Goal: Task Accomplishment & Management: Use online tool/utility

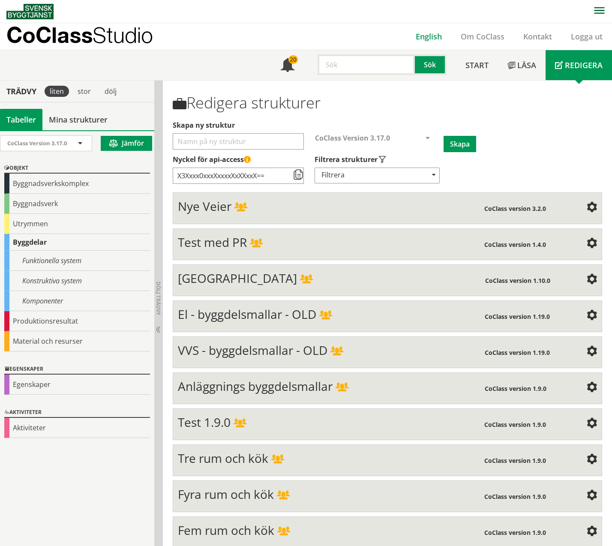
click at [427, 34] on link "English" at bounding box center [429, 36] width 45 height 10
click at [427, 35] on link "English" at bounding box center [429, 36] width 45 height 10
click at [425, 36] on link "English" at bounding box center [429, 36] width 45 height 10
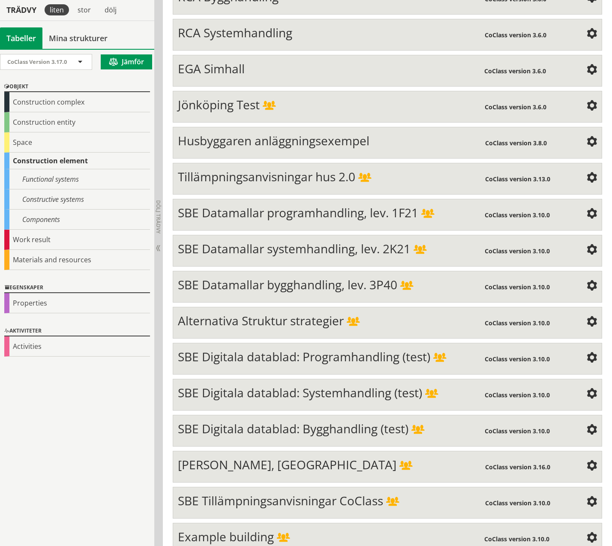
scroll to position [2877, 0]
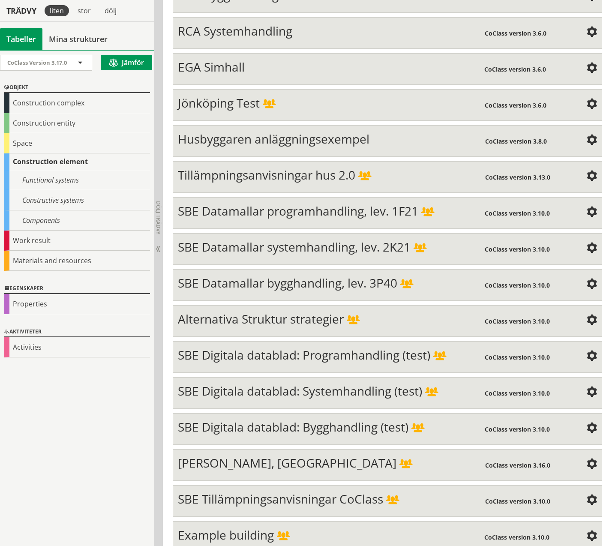
click at [288, 275] on span "SBE Datamallar bygghandling, lev. 3P40" at bounding box center [288, 283] width 220 height 16
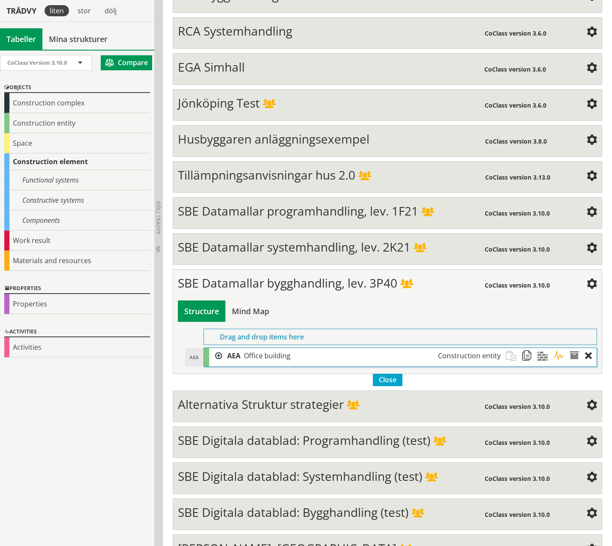
click at [218, 348] on div at bounding box center [215, 356] width 13 height 16
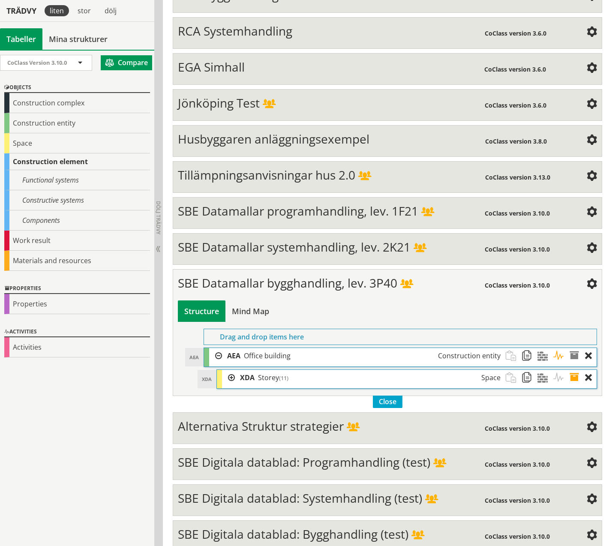
click at [232, 370] on div at bounding box center [228, 378] width 13 height 16
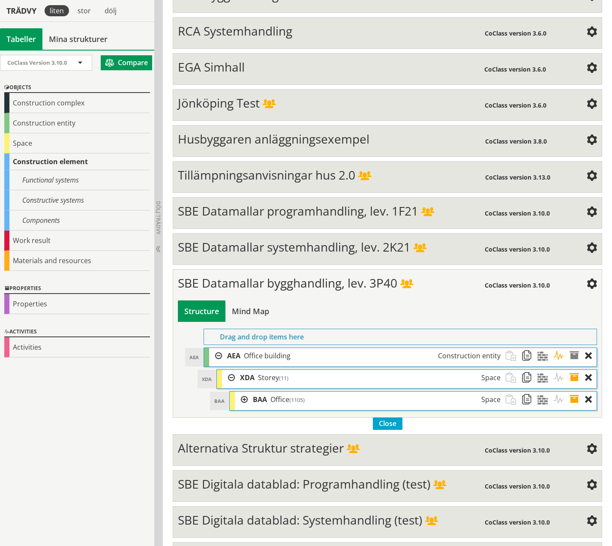
click at [246, 392] on div at bounding box center [241, 400] width 13 height 16
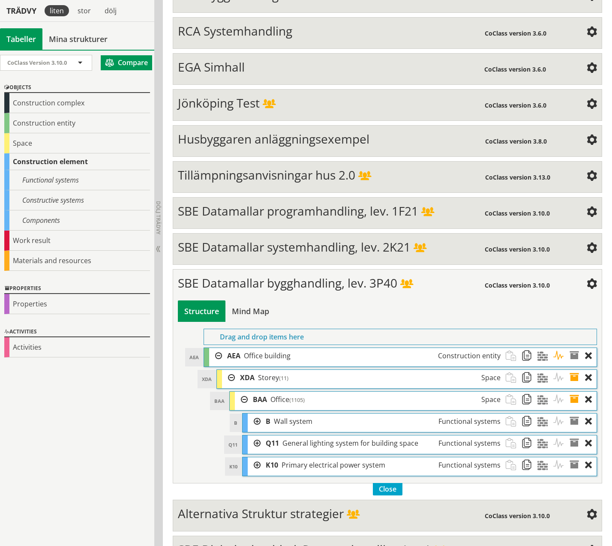
click at [257, 414] on div at bounding box center [254, 422] width 13 height 16
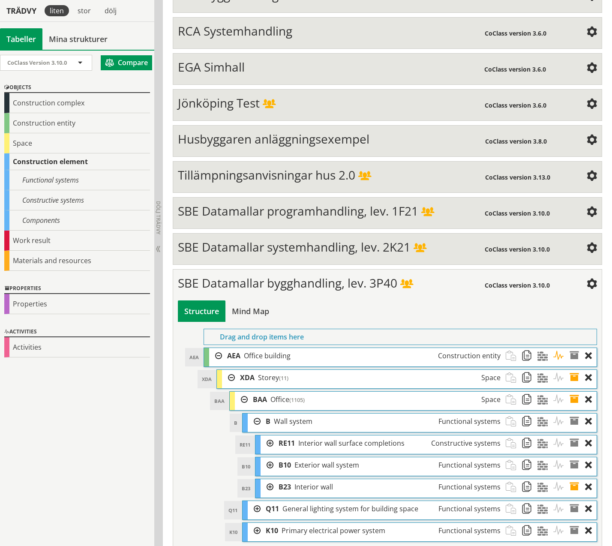
click at [270, 436] on div at bounding box center [267, 444] width 13 height 16
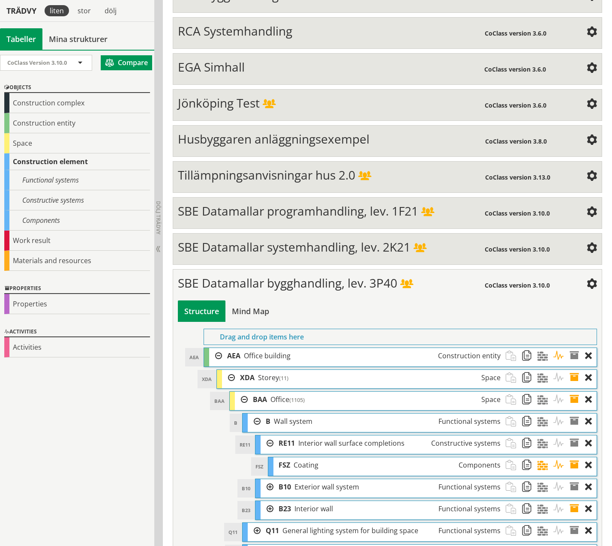
click at [542, 458] on span at bounding box center [546, 466] width 16 height 16
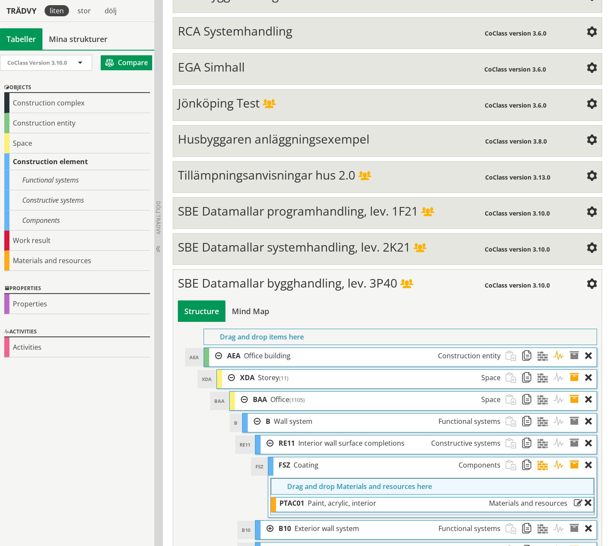
click at [559, 458] on span at bounding box center [562, 466] width 16 height 16
click at [279, 498] on div at bounding box center [279, 503] width 7 height 11
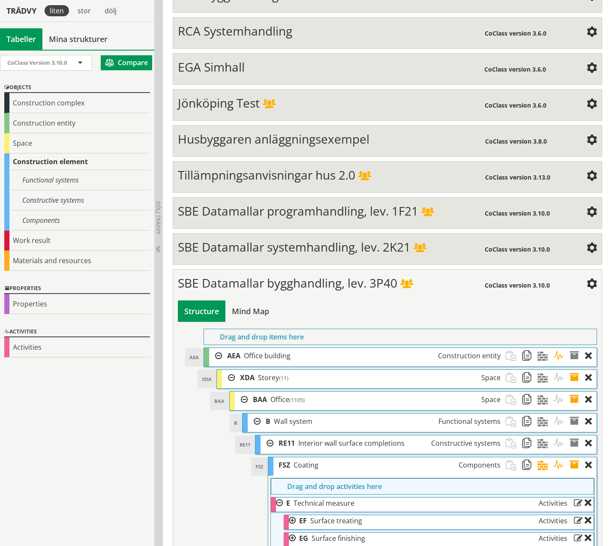
click at [292, 515] on div at bounding box center [292, 520] width 7 height 11
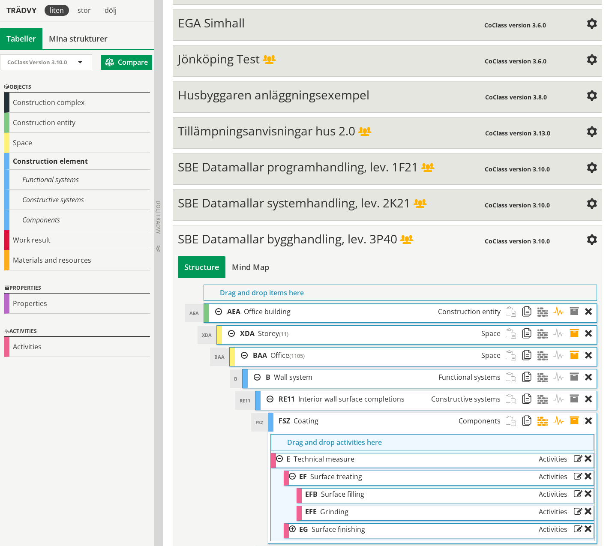
scroll to position [2921, 0]
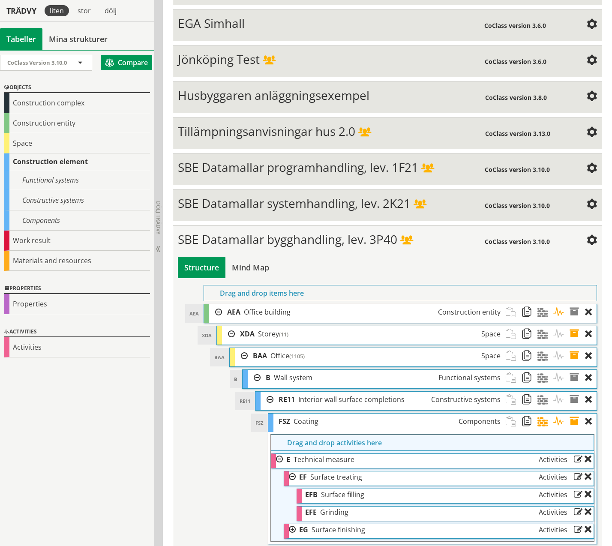
click at [293, 524] on div at bounding box center [292, 529] width 7 height 11
